Goal: Check status

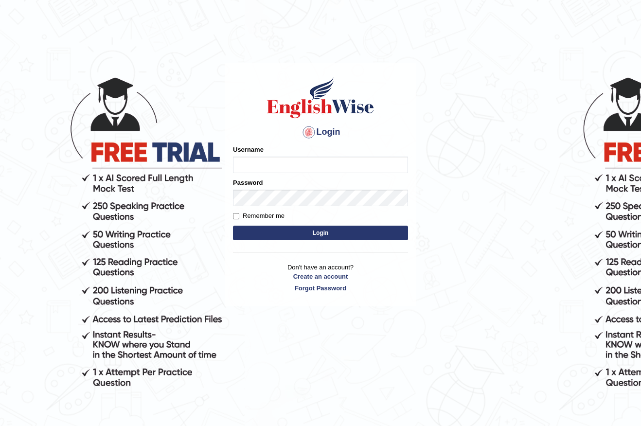
click at [263, 166] on input "Username" at bounding box center [320, 164] width 175 height 17
type input "Global_1234"
click at [296, 230] on button "Login" at bounding box center [320, 232] width 175 height 15
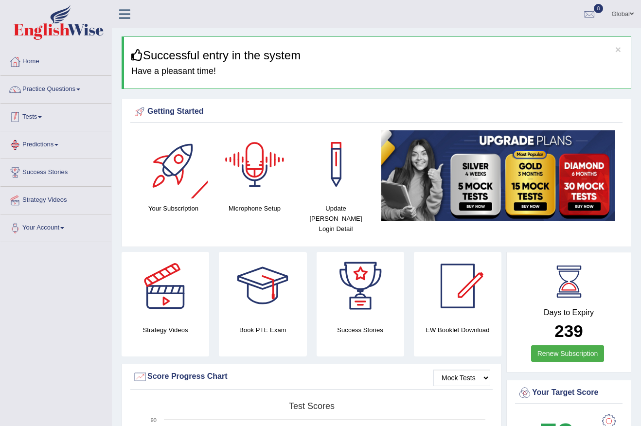
click at [39, 121] on link "Tests" at bounding box center [55, 116] width 111 height 24
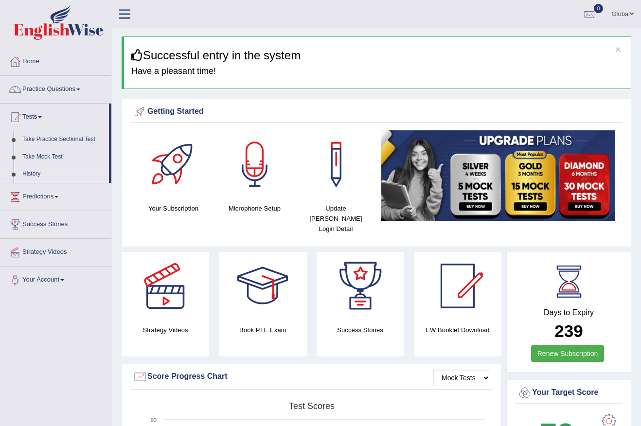
click at [37, 171] on link "History" at bounding box center [63, 173] width 91 height 17
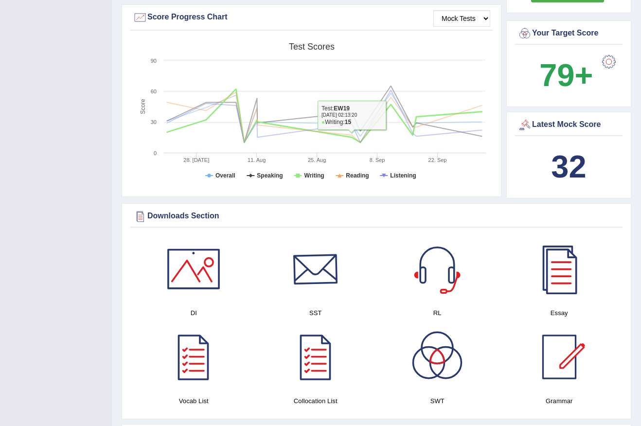
scroll to position [391, 0]
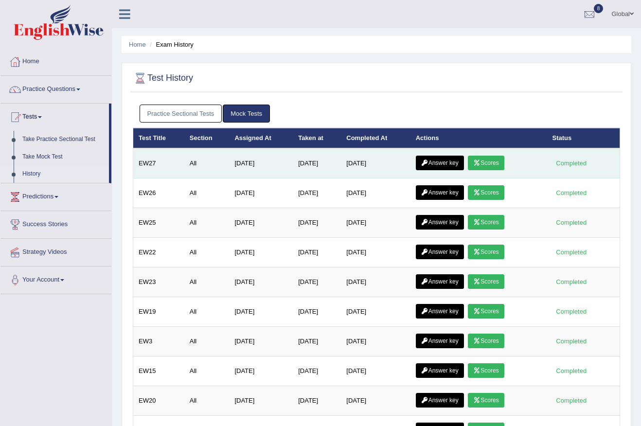
click at [488, 161] on link "Scores" at bounding box center [486, 163] width 36 height 15
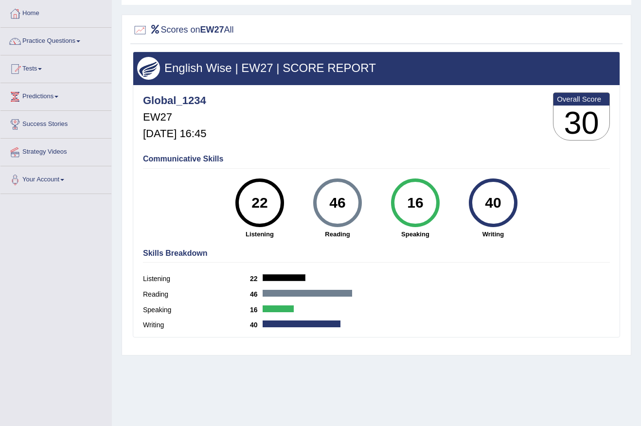
scroll to position [49, 0]
